Goal: Task Accomplishment & Management: Manage account settings

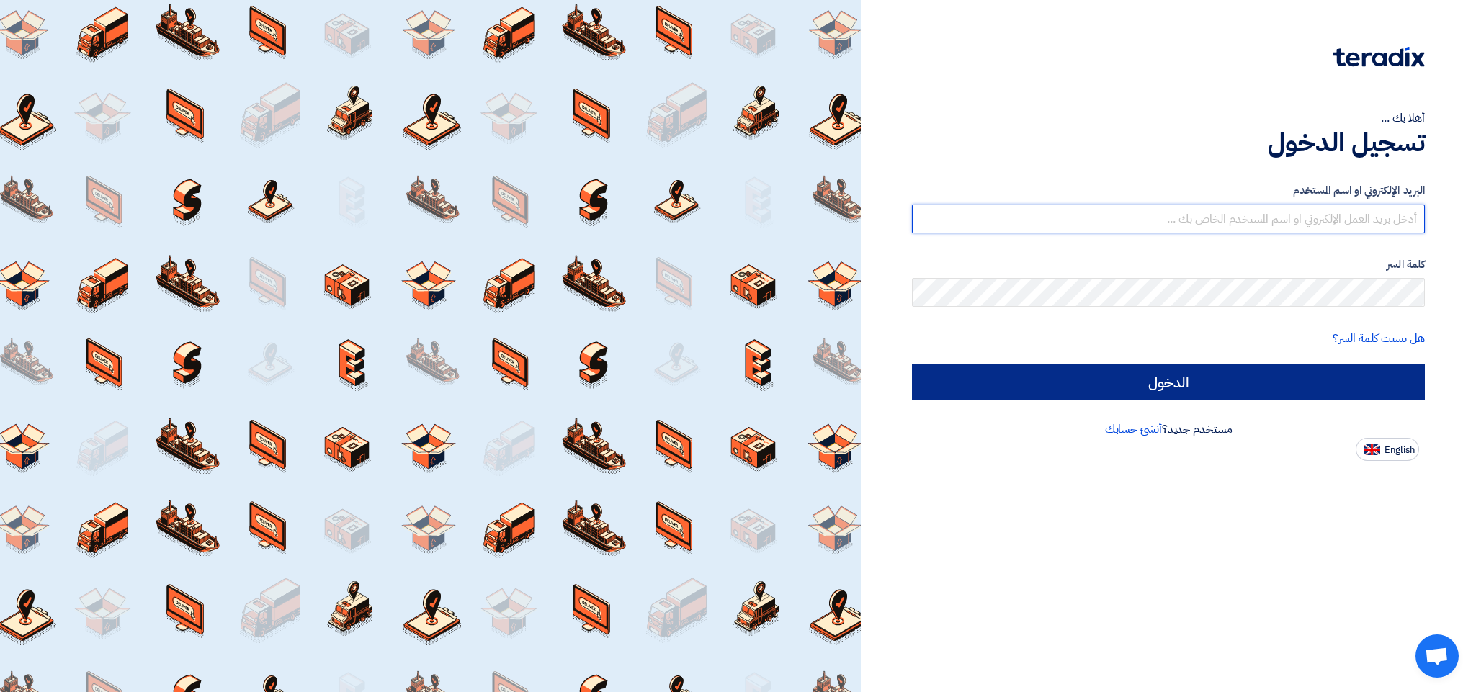
type input "[EMAIL_ADDRESS][DOMAIN_NAME]"
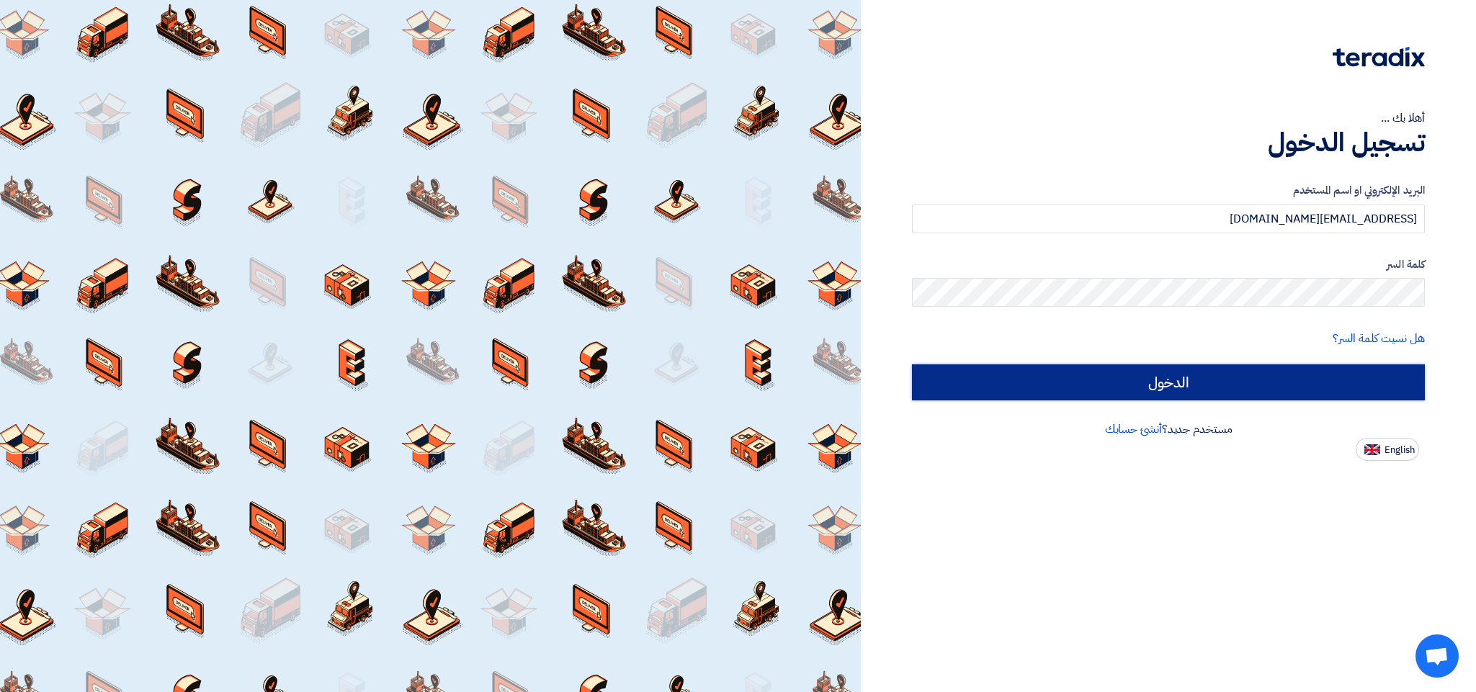
click at [1172, 376] on input "الدخول" at bounding box center [1168, 382] width 513 height 36
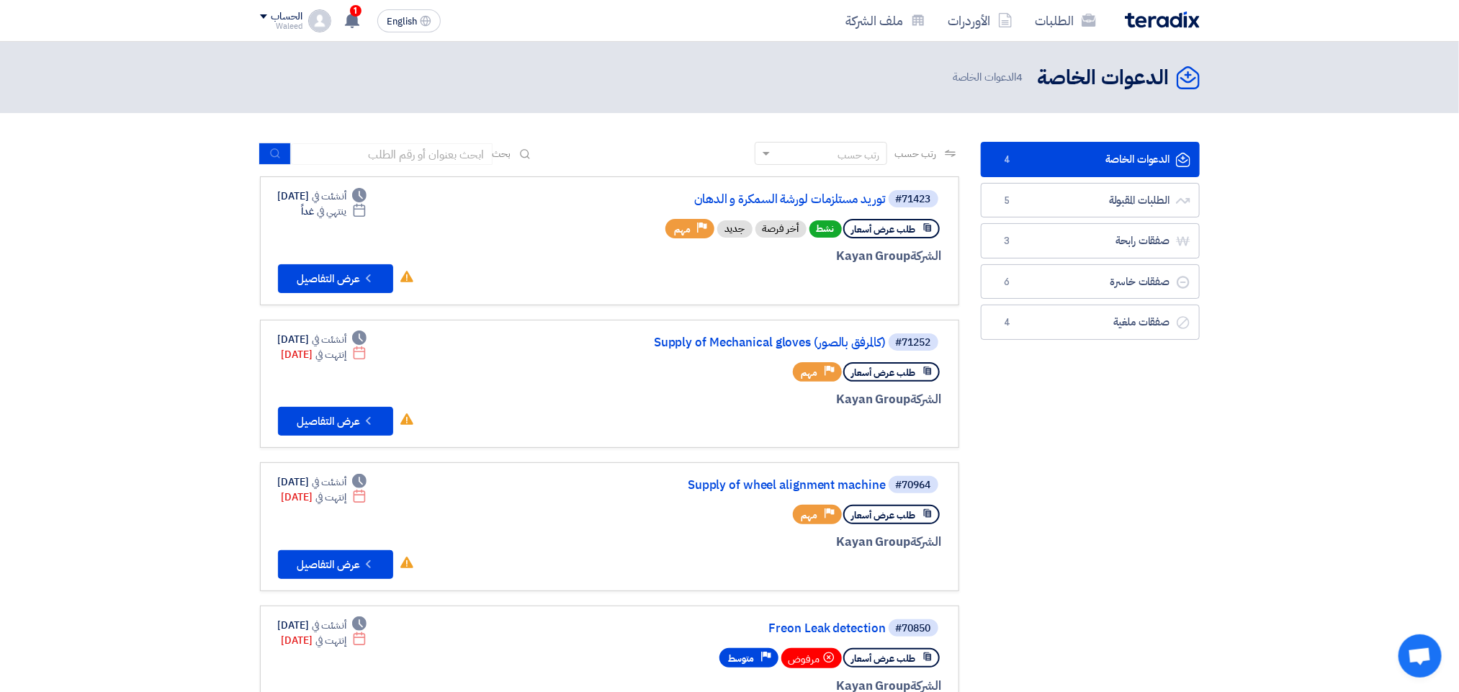
click at [1100, 156] on link "الدعوات الخاصة الدعوات الخاصة 4" at bounding box center [1090, 159] width 219 height 35
click at [1049, 163] on link "الدعوات الخاصة الدعوات الخاصة 4" at bounding box center [1090, 159] width 219 height 35
click at [792, 194] on link "توريد مستلزمات لورشة السمكرة و الدهان" at bounding box center [742, 199] width 288 height 13
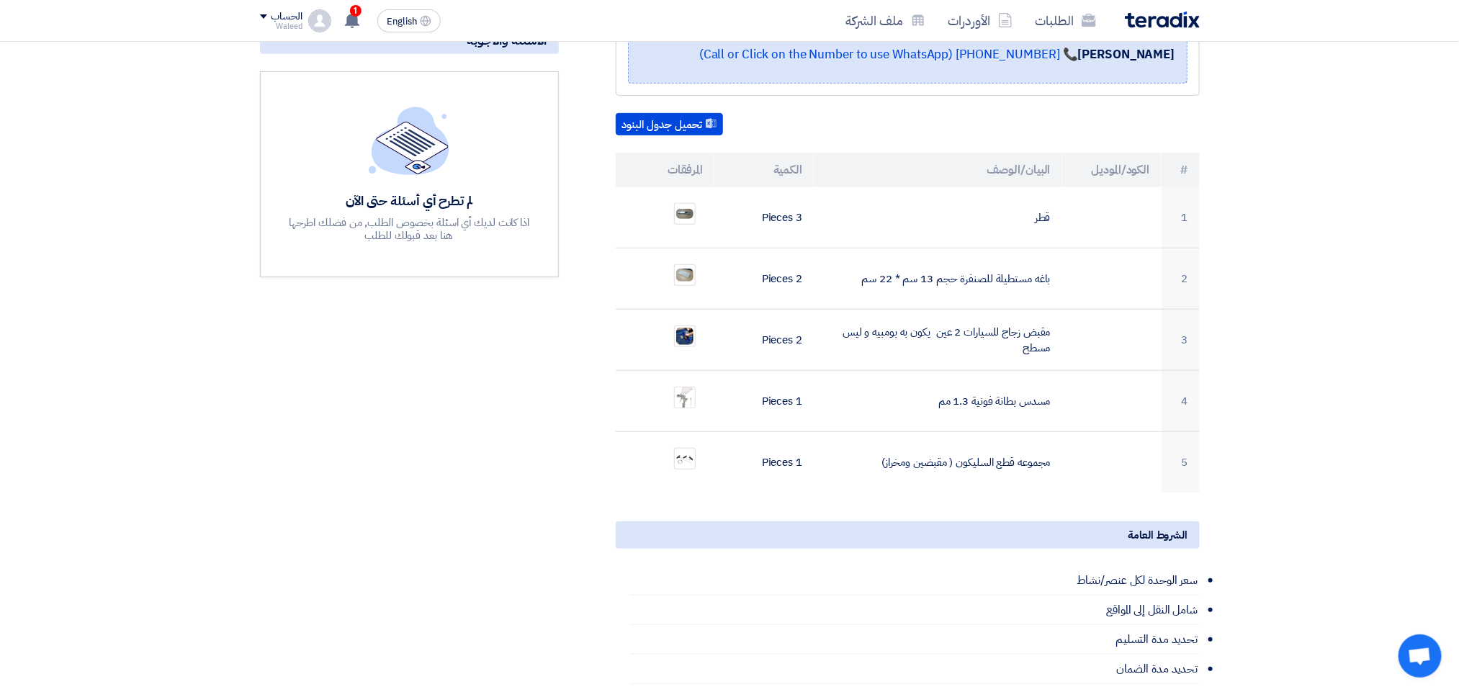
scroll to position [344, 0]
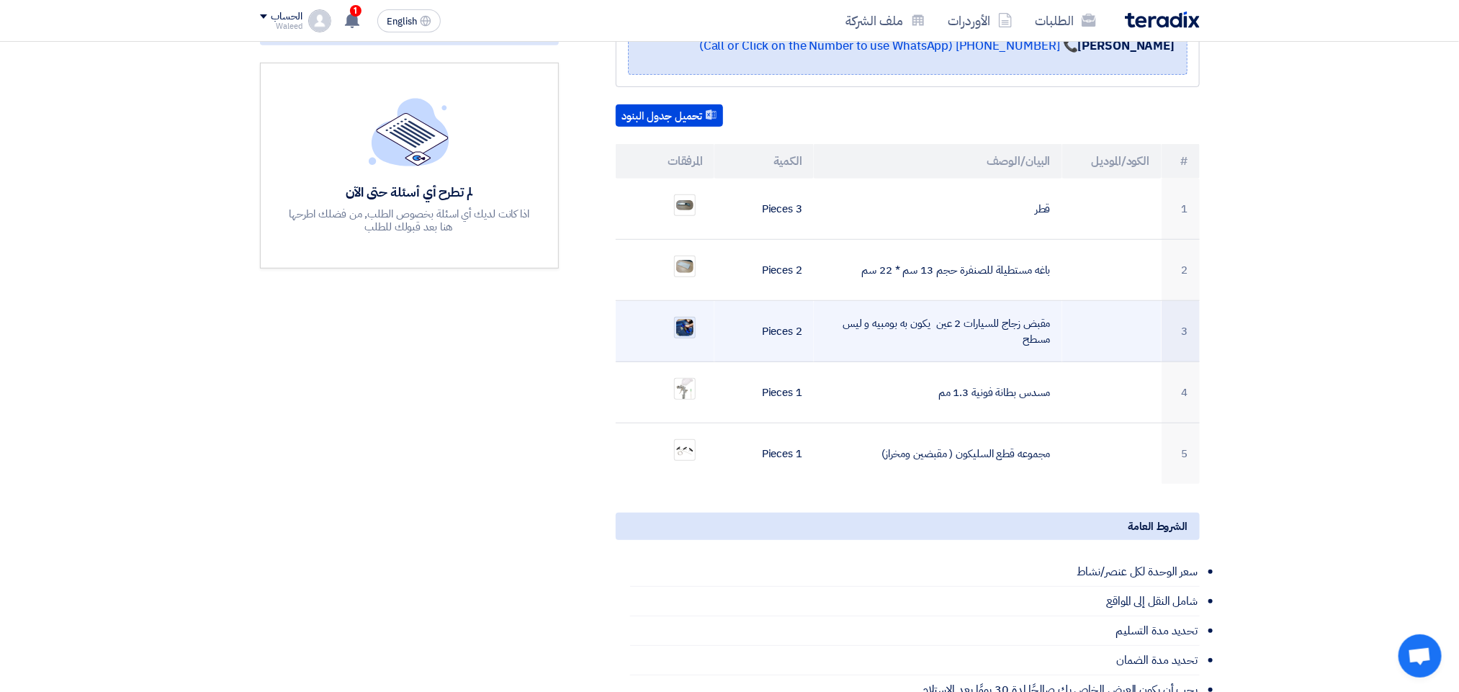
click at [683, 318] on img at bounding box center [685, 328] width 20 height 20
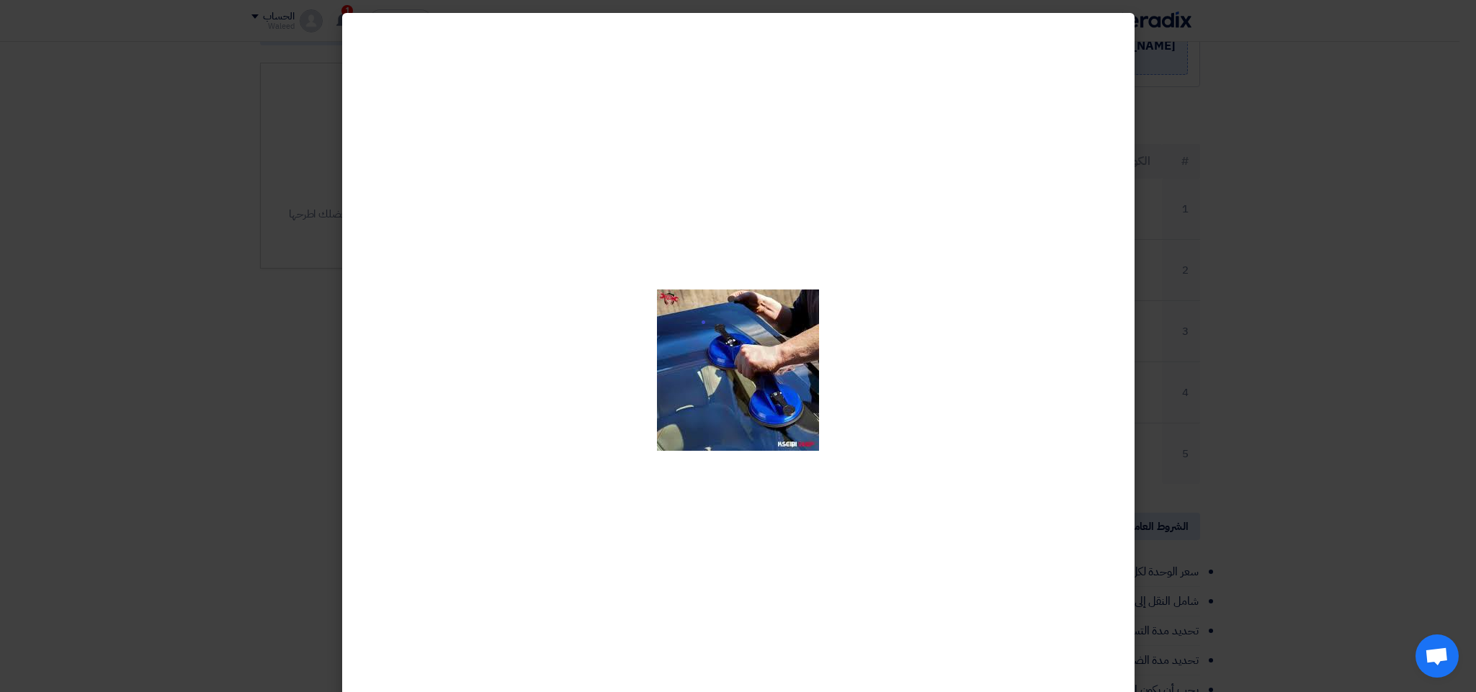
click at [1234, 177] on modal-container at bounding box center [738, 346] width 1476 height 692
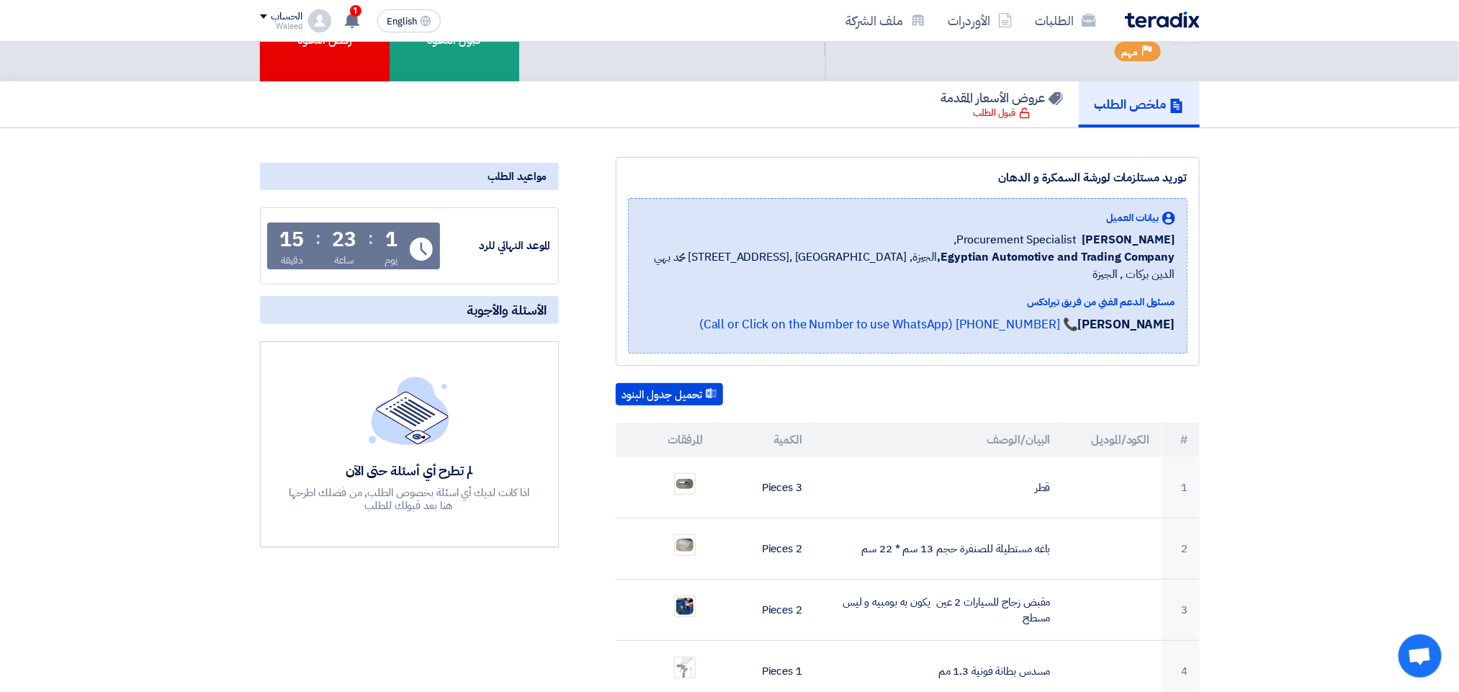
scroll to position [0, 0]
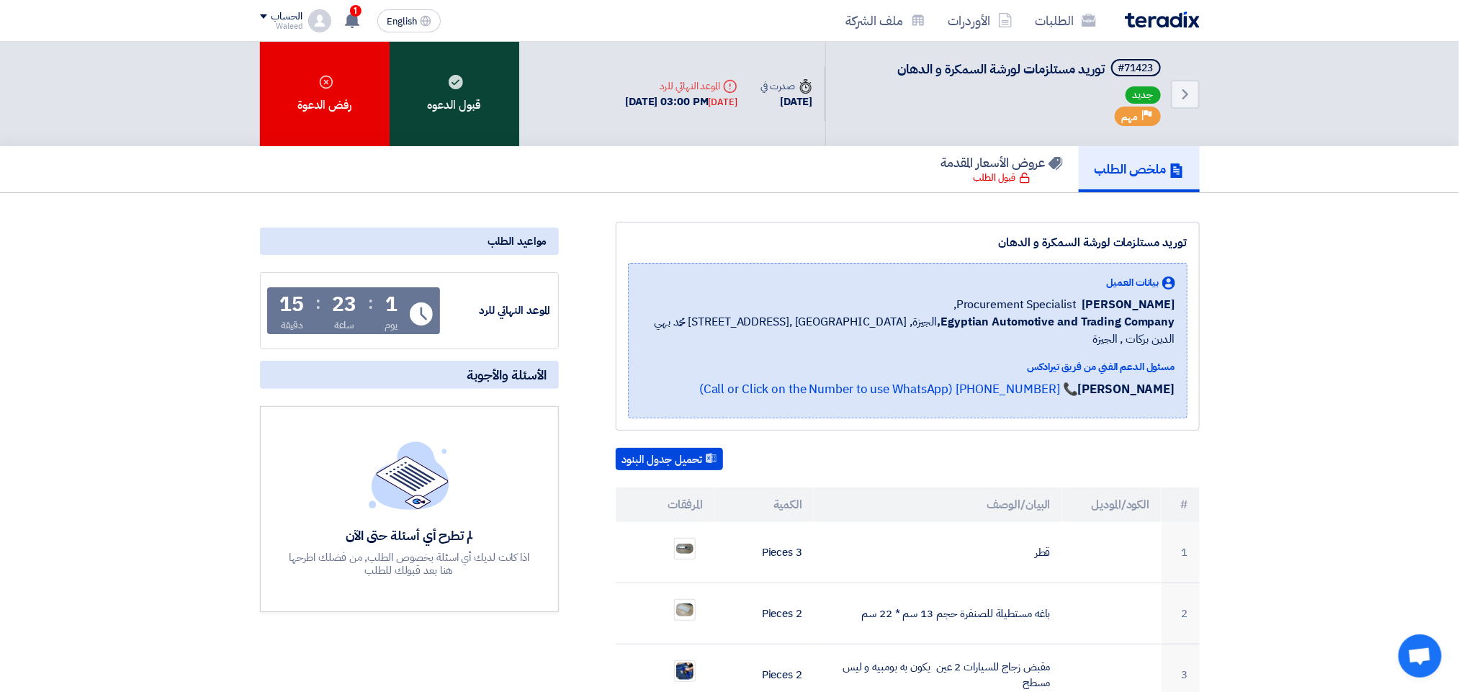
click at [444, 85] on div "قبول الدعوه" at bounding box center [455, 94] width 130 height 104
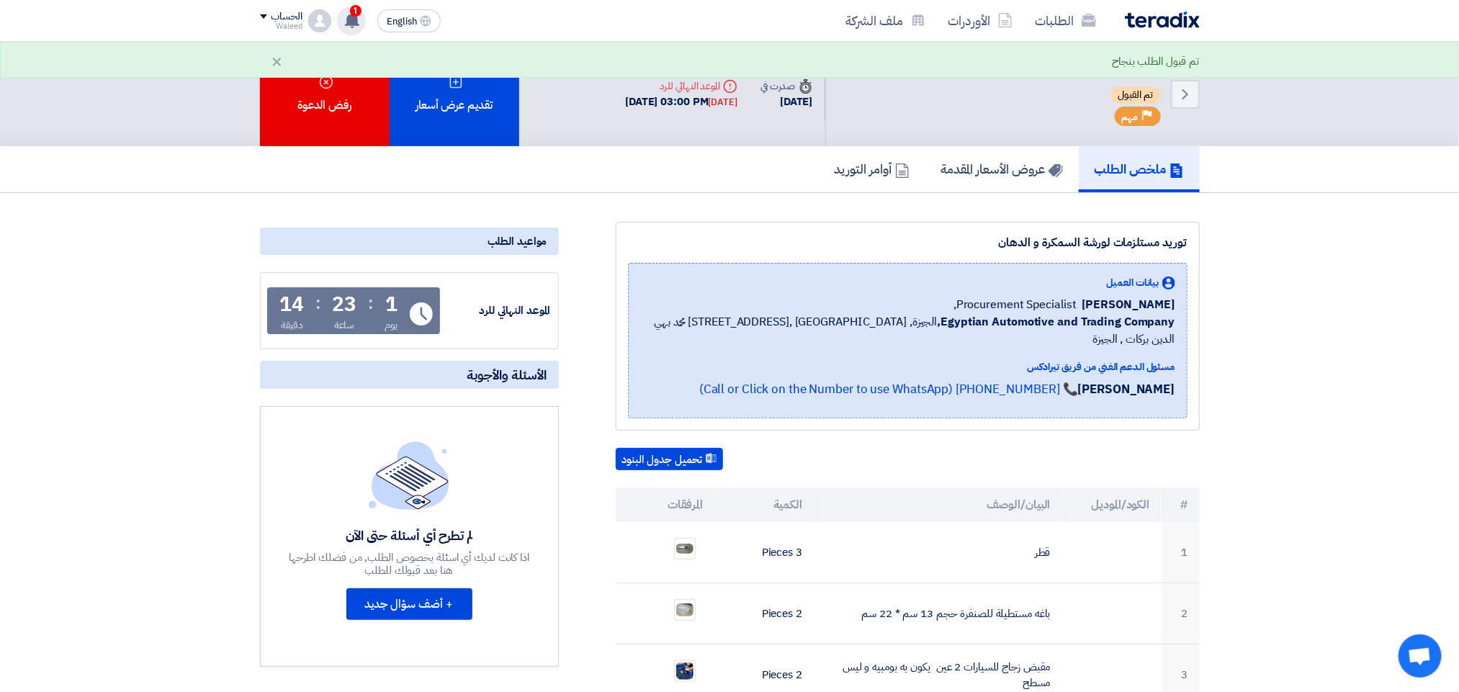
click at [359, 24] on use at bounding box center [352, 20] width 14 height 16
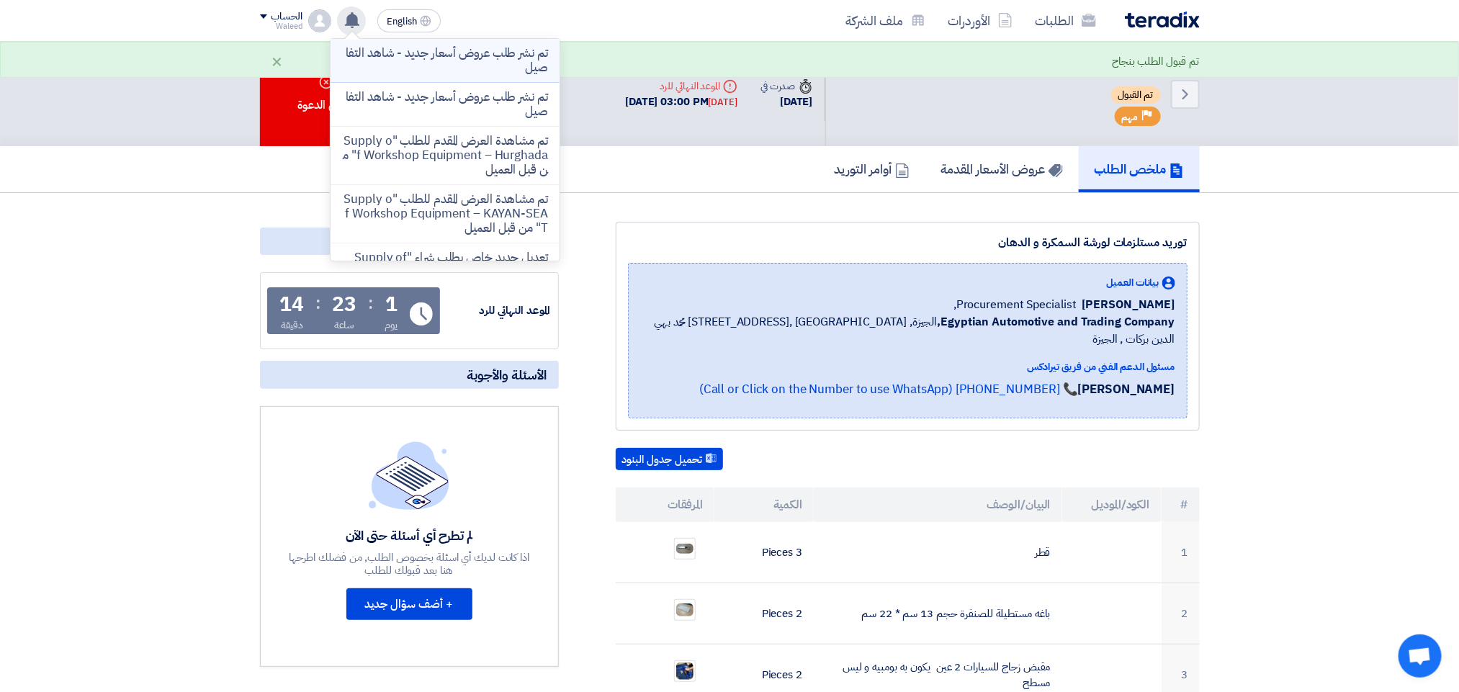
click at [443, 57] on p "تم نشر طلب عروض أسعار جديد - شاهد التفاصيل" at bounding box center [445, 60] width 206 height 29
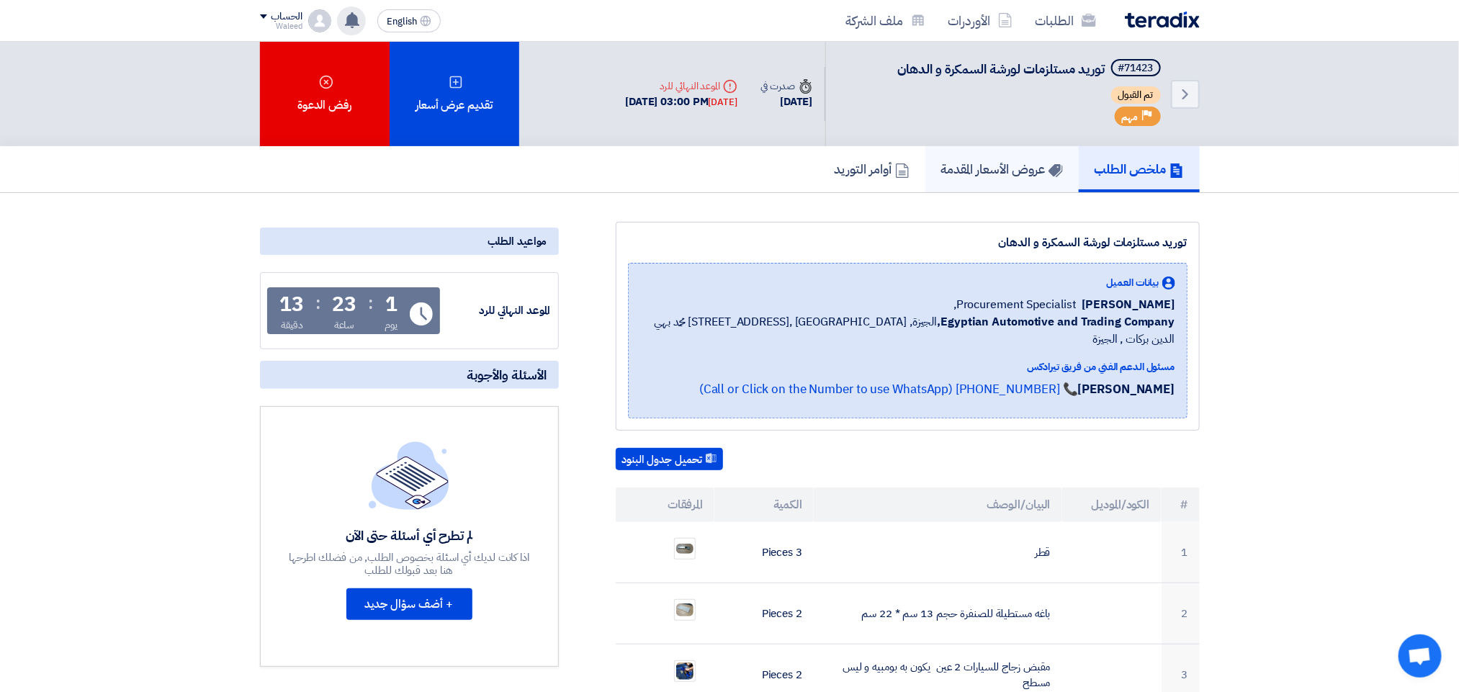
click at [975, 163] on h5 "عروض الأسعار المقدمة" at bounding box center [1002, 169] width 122 height 17
click at [1132, 171] on h5 "ملخص الطلب" at bounding box center [1139, 169] width 89 height 17
click at [1062, 18] on link "الطلبات" at bounding box center [1066, 21] width 84 height 34
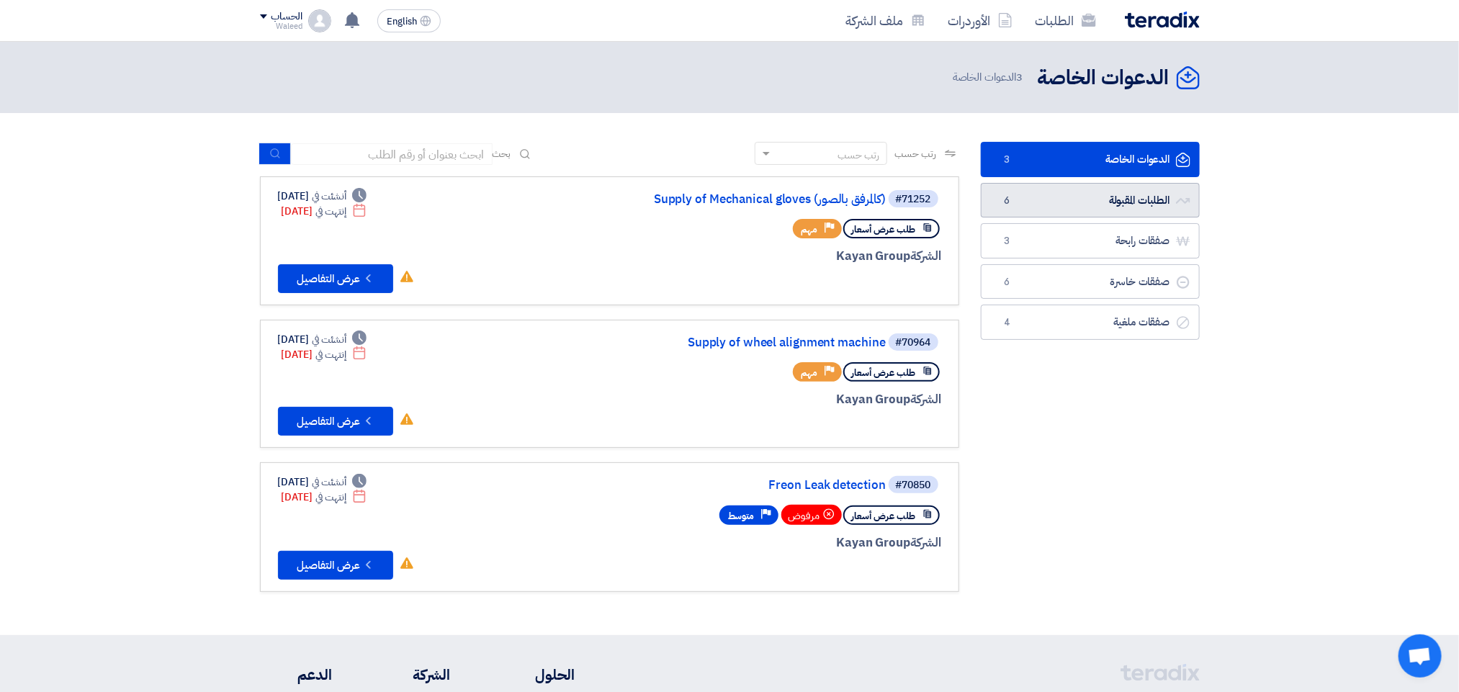
click at [1096, 197] on link "الطلبات المقبولة الطلبات المقبولة 6" at bounding box center [1090, 200] width 219 height 35
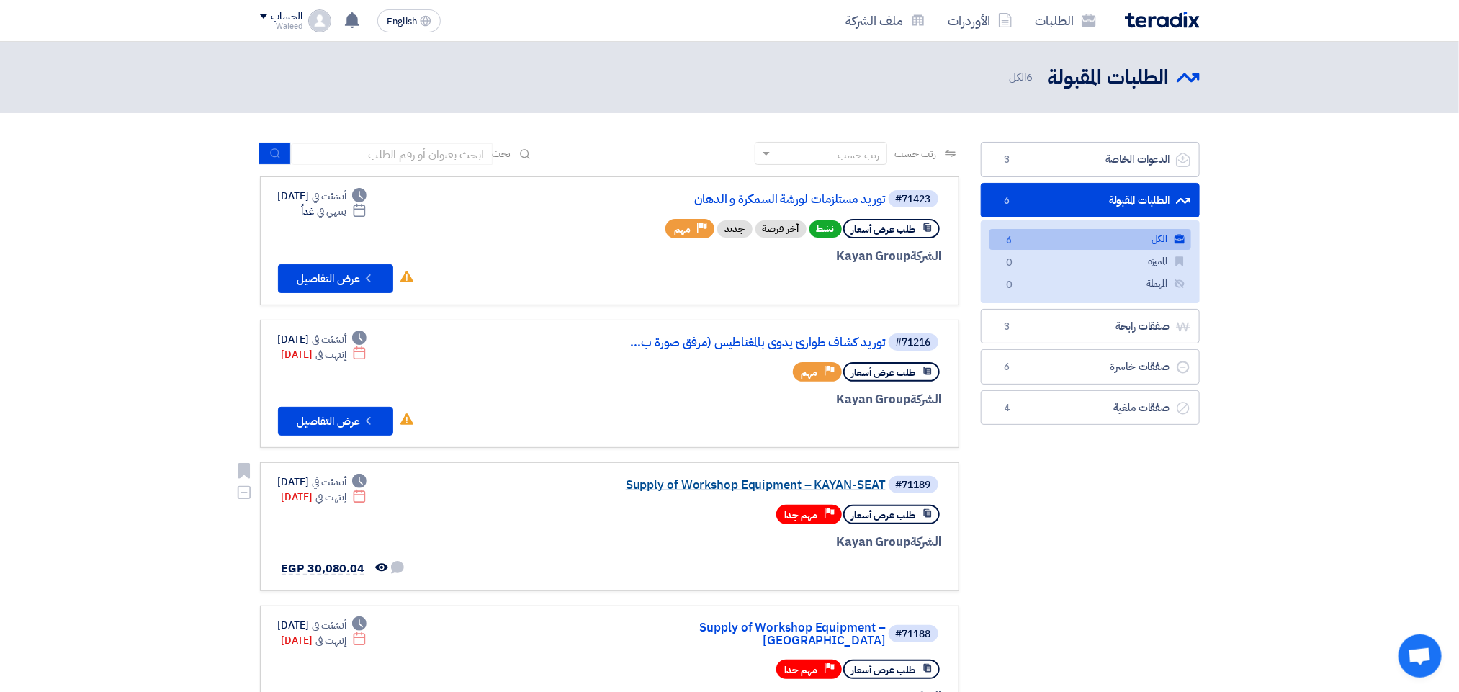
click at [750, 484] on link "Supply of Workshop Equipment – KAYAN-SEAT" at bounding box center [742, 485] width 288 height 13
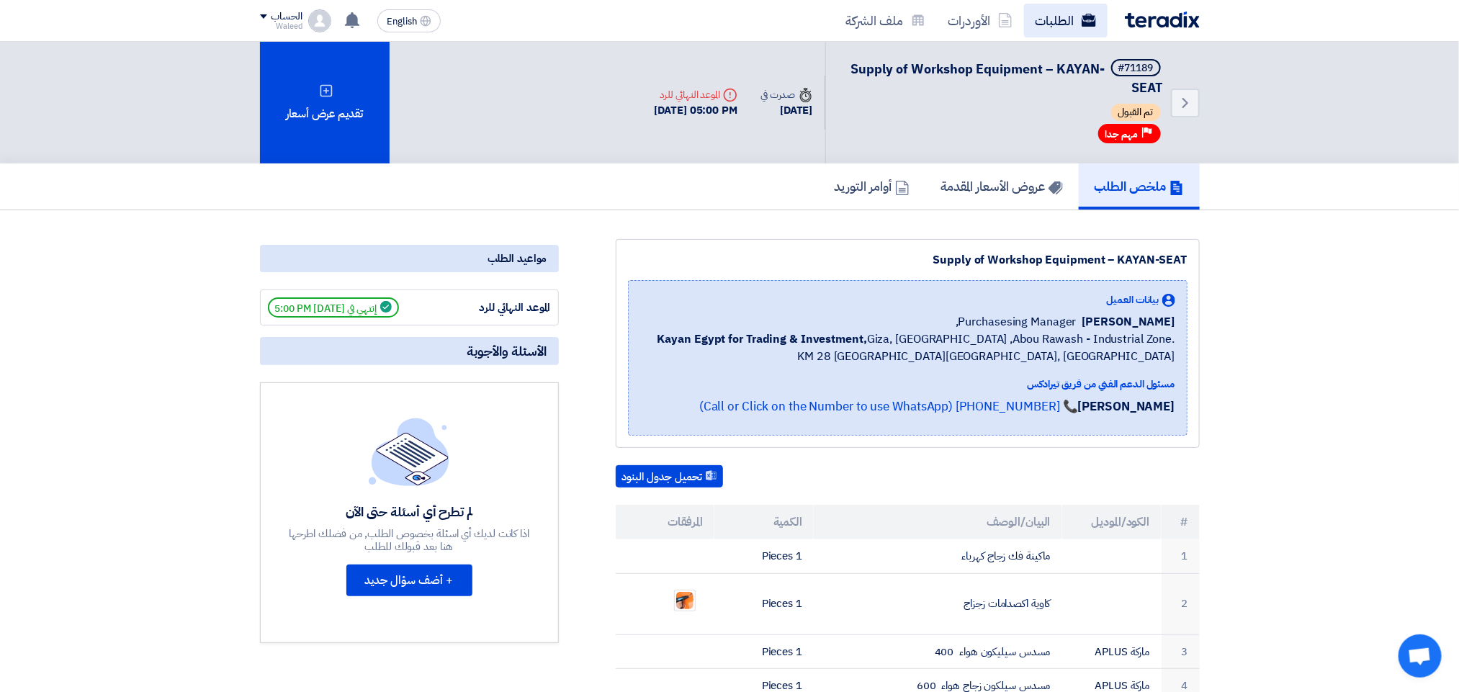
click at [1051, 13] on link "الطلبات" at bounding box center [1066, 21] width 84 height 34
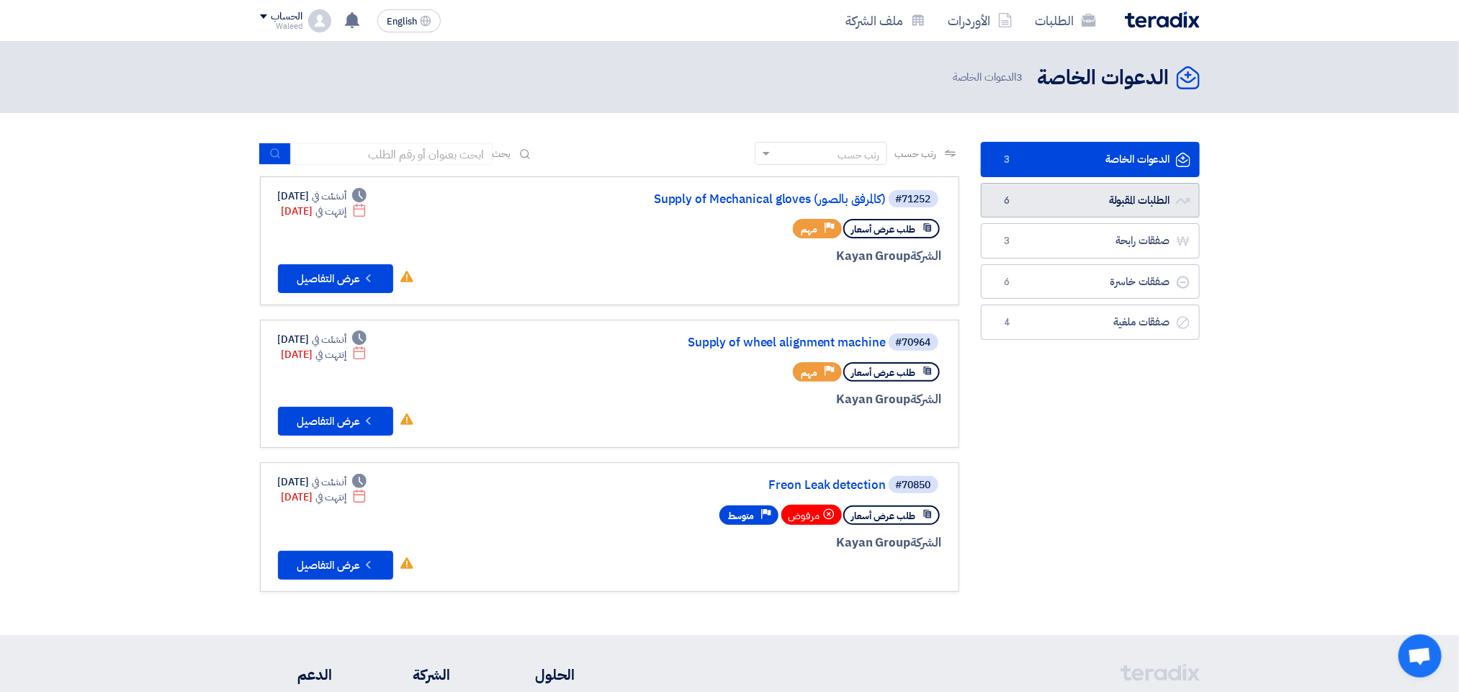
click at [1076, 201] on link "الطلبات المقبولة الطلبات المقبولة 6" at bounding box center [1090, 200] width 219 height 35
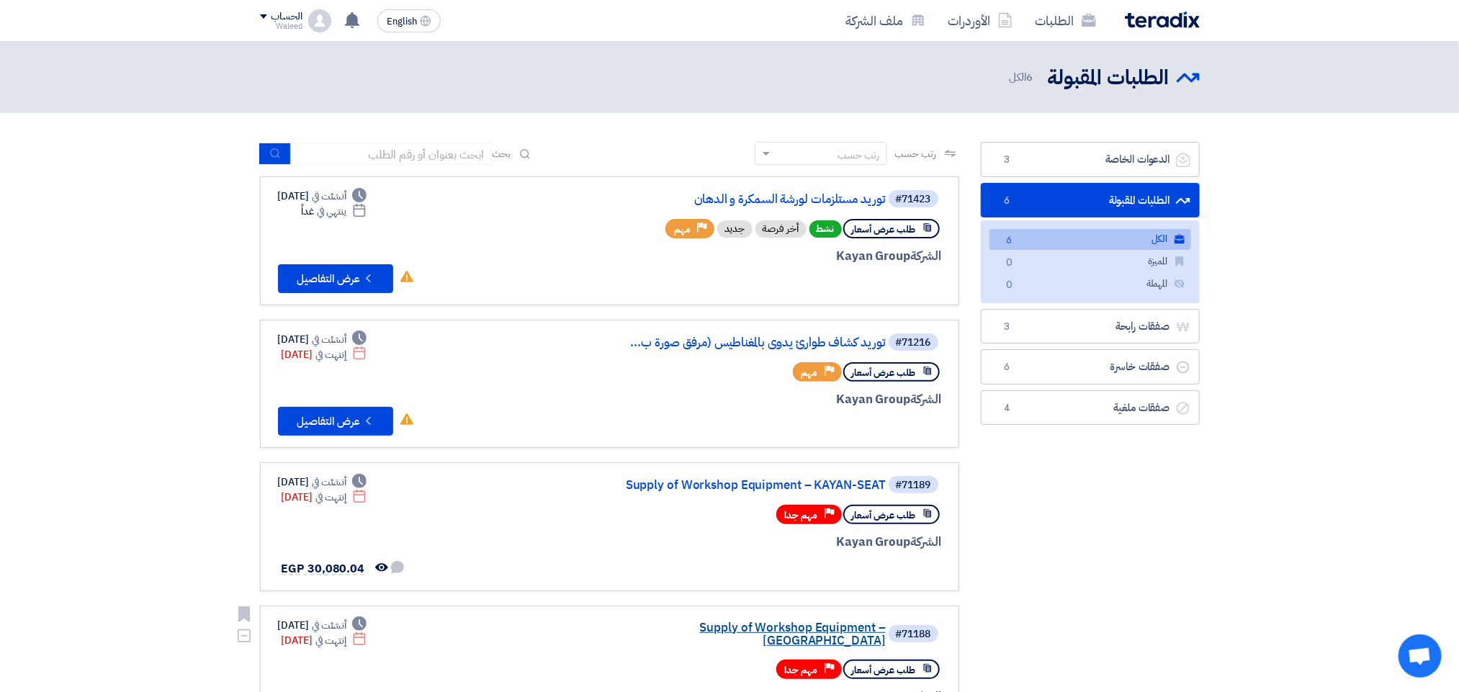
click at [750, 622] on link "Supply of Workshop Equipment – [GEOGRAPHIC_DATA]" at bounding box center [742, 635] width 288 height 26
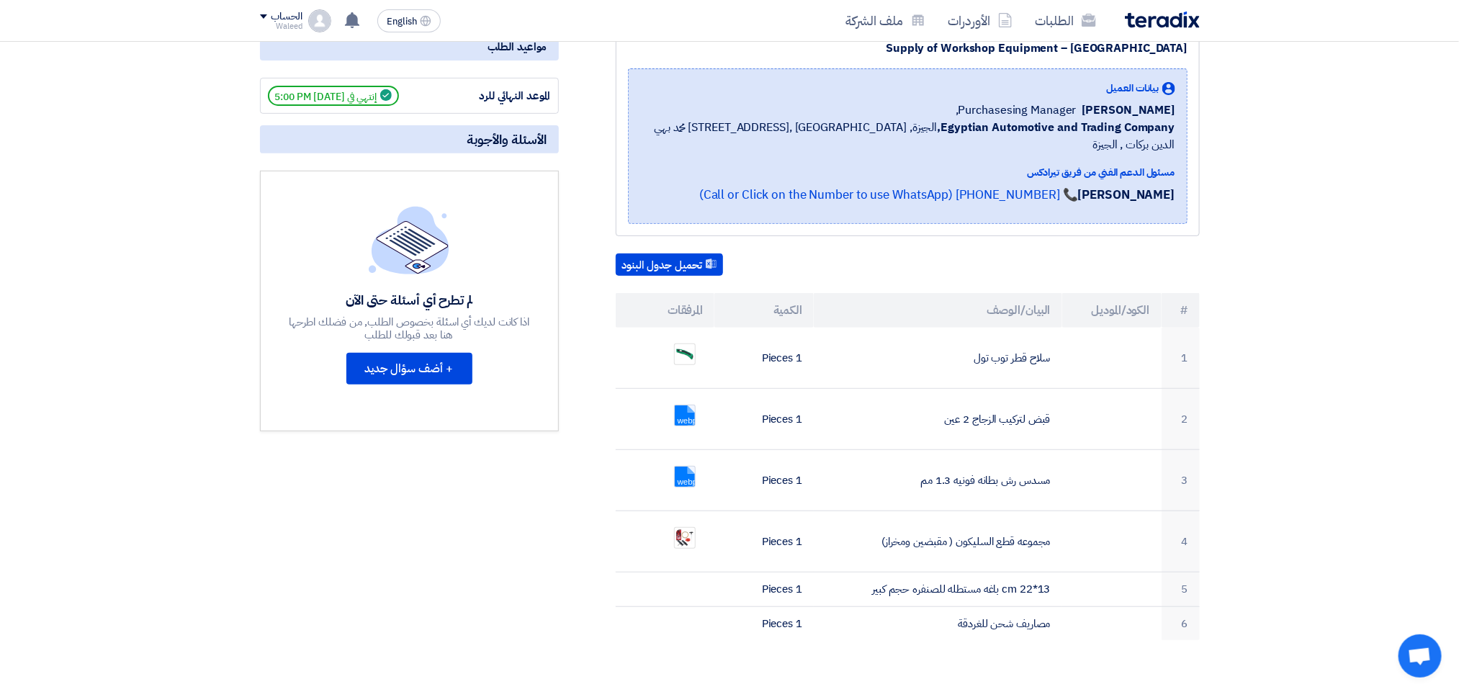
scroll to position [205, 0]
